Goal: Transaction & Acquisition: Subscribe to service/newsletter

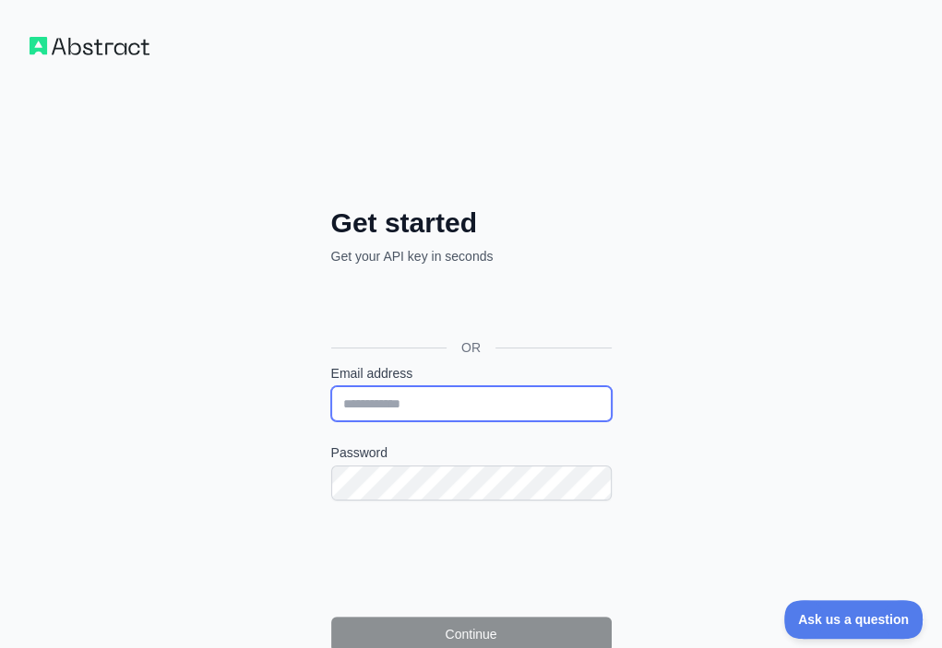
click at [331, 386] on input "Email address" at bounding box center [471, 403] width 280 height 35
paste input "**********"
type input "**********"
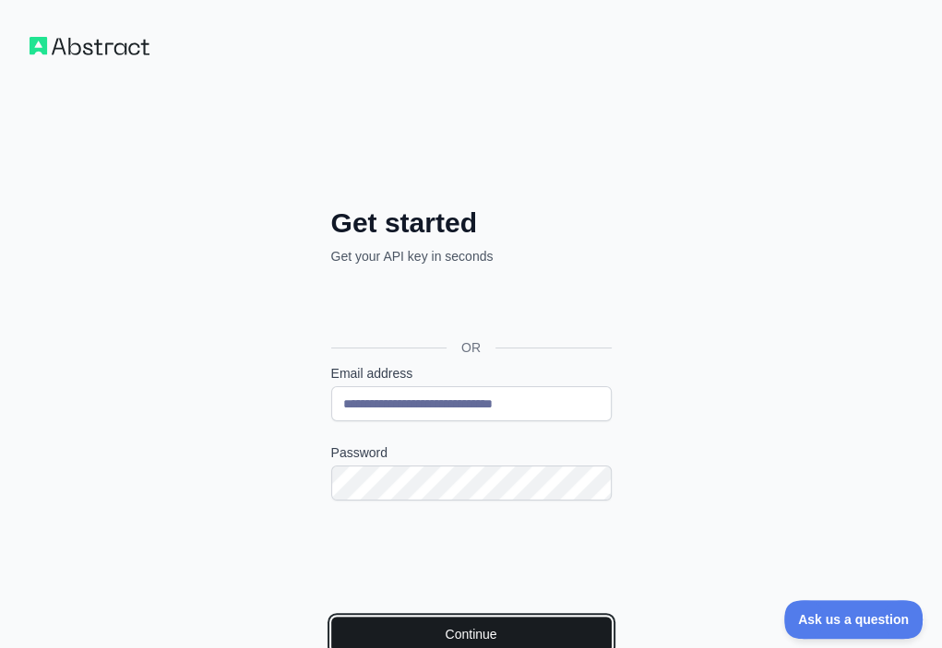
click at [331, 617] on button "Continue" at bounding box center [471, 634] width 280 height 35
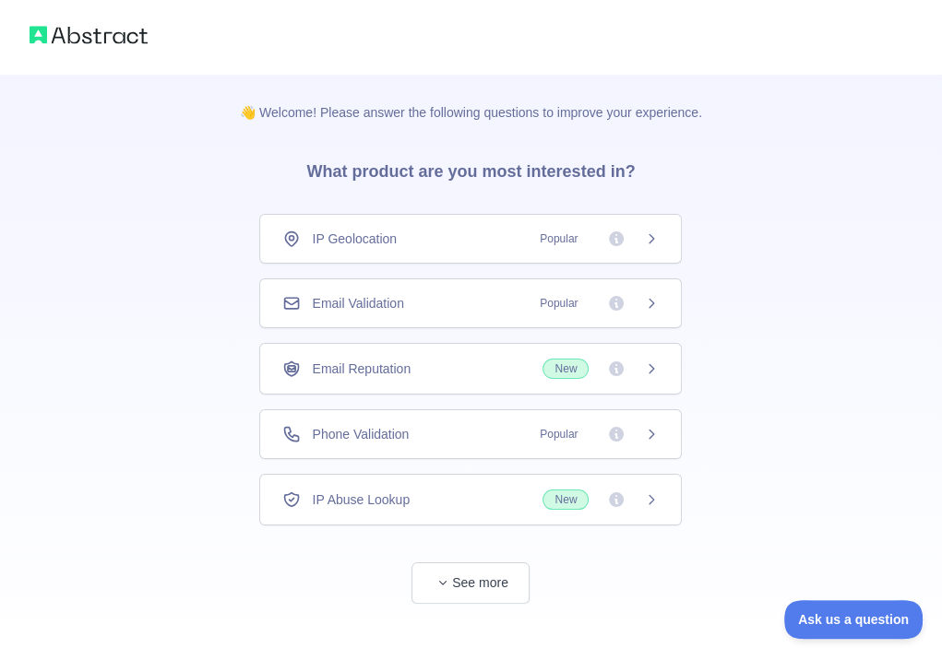
click at [437, 296] on div "Email Validation Popular" at bounding box center [470, 303] width 376 height 18
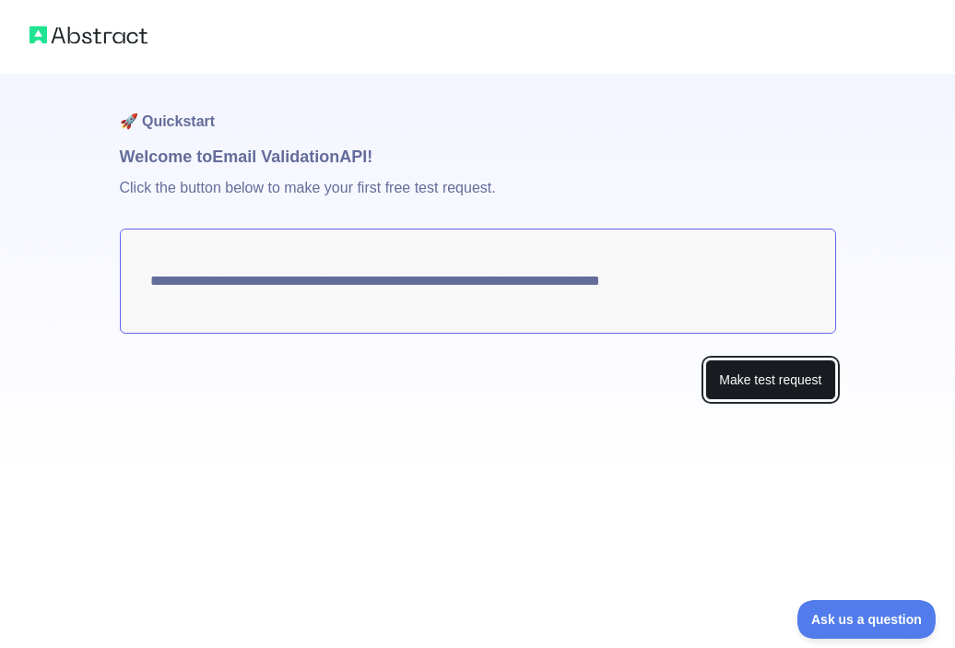
click at [729, 374] on button "Make test request" at bounding box center [770, 380] width 130 height 41
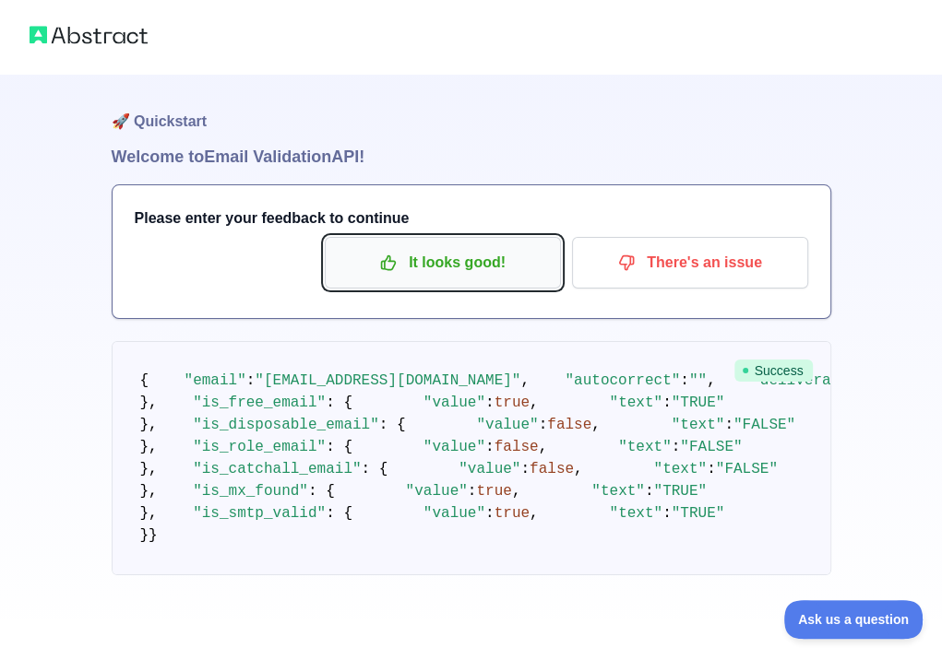
click at [492, 267] on p "It looks good!" at bounding box center [442, 262] width 208 height 31
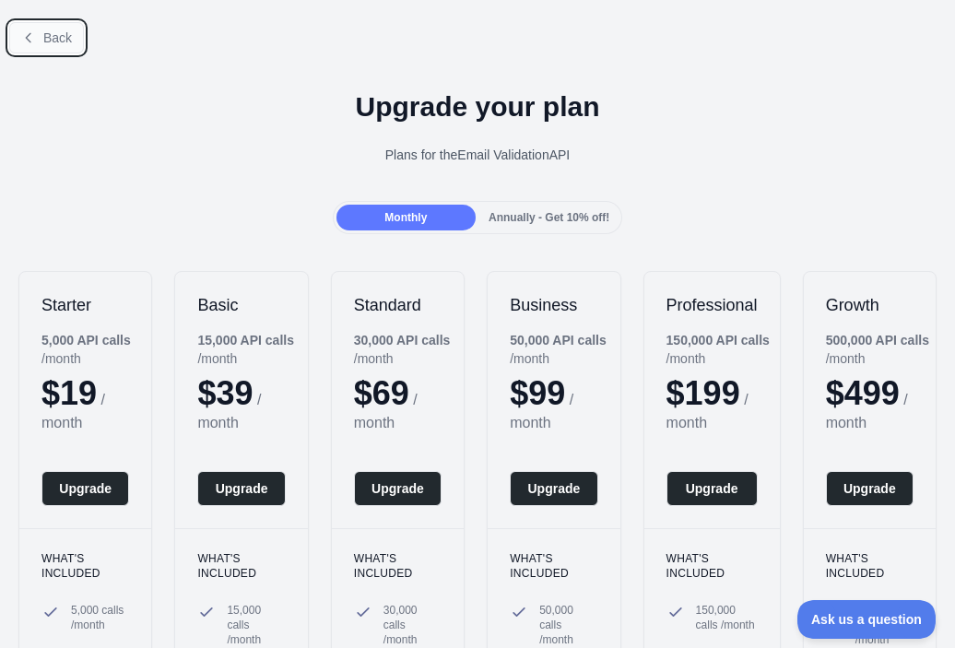
click at [65, 41] on span "Back" at bounding box center [57, 37] width 29 height 15
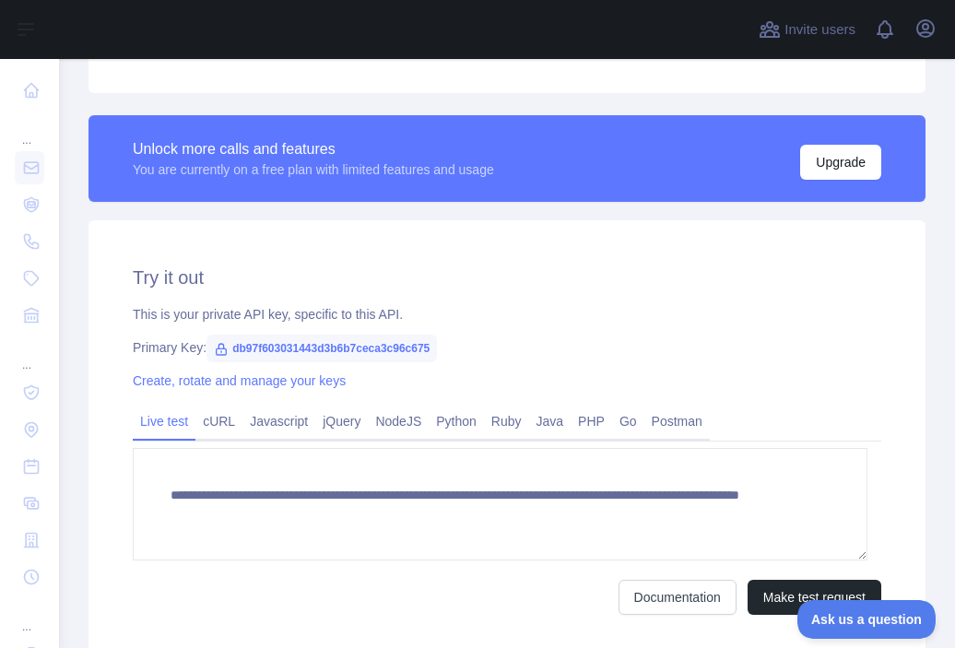
scroll to position [472, 0]
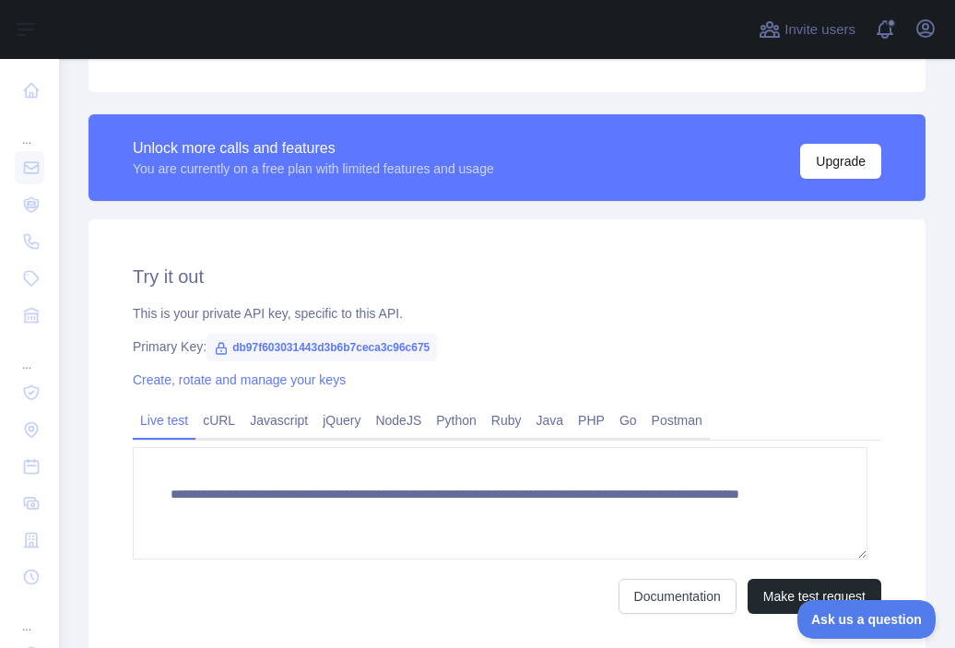
click at [357, 346] on span "db97f603031443d3b6b7ceca3c96c675" at bounding box center [322, 348] width 231 height 28
copy span "db97f603031443d3b6b7ceca3c96c675"
